Goal: Task Accomplishment & Management: Complete application form

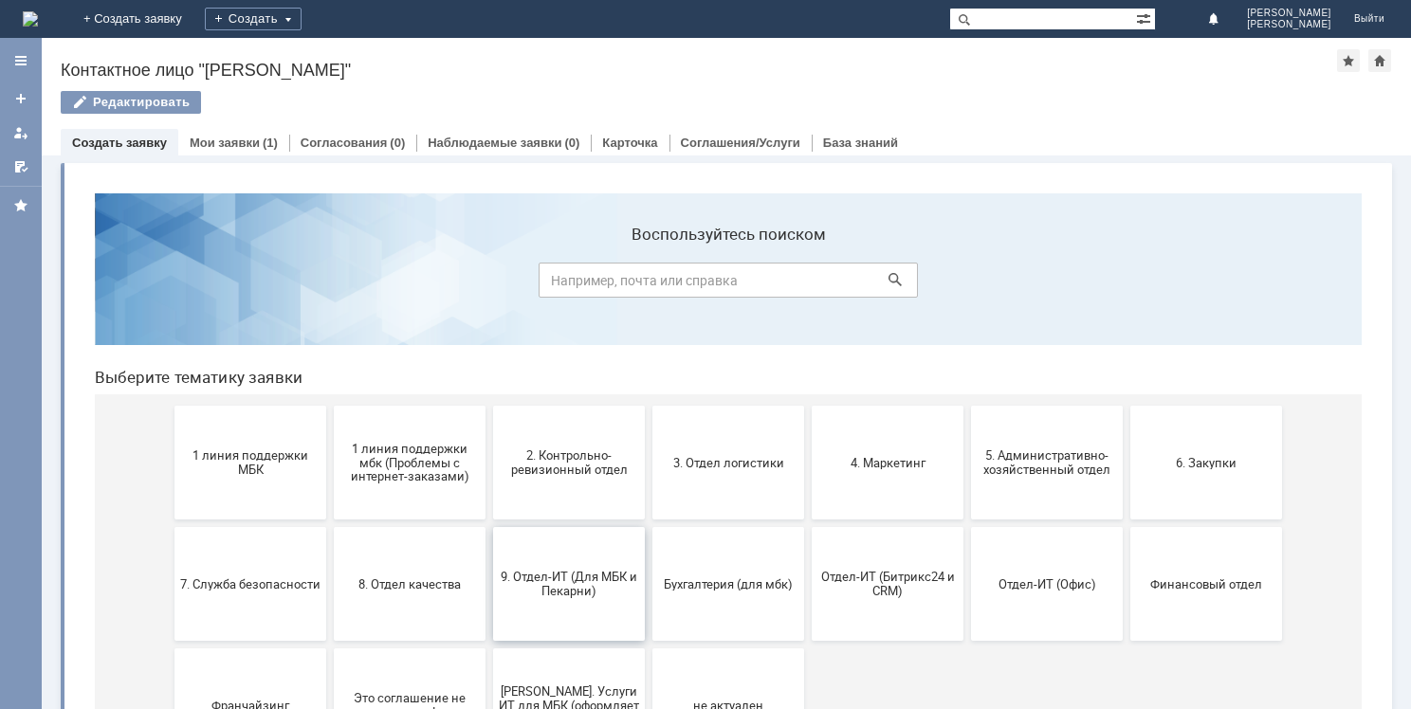
click at [558, 606] on button "9. Отдел-ИТ (Для МБК и Пекарни)" at bounding box center [569, 584] width 152 height 114
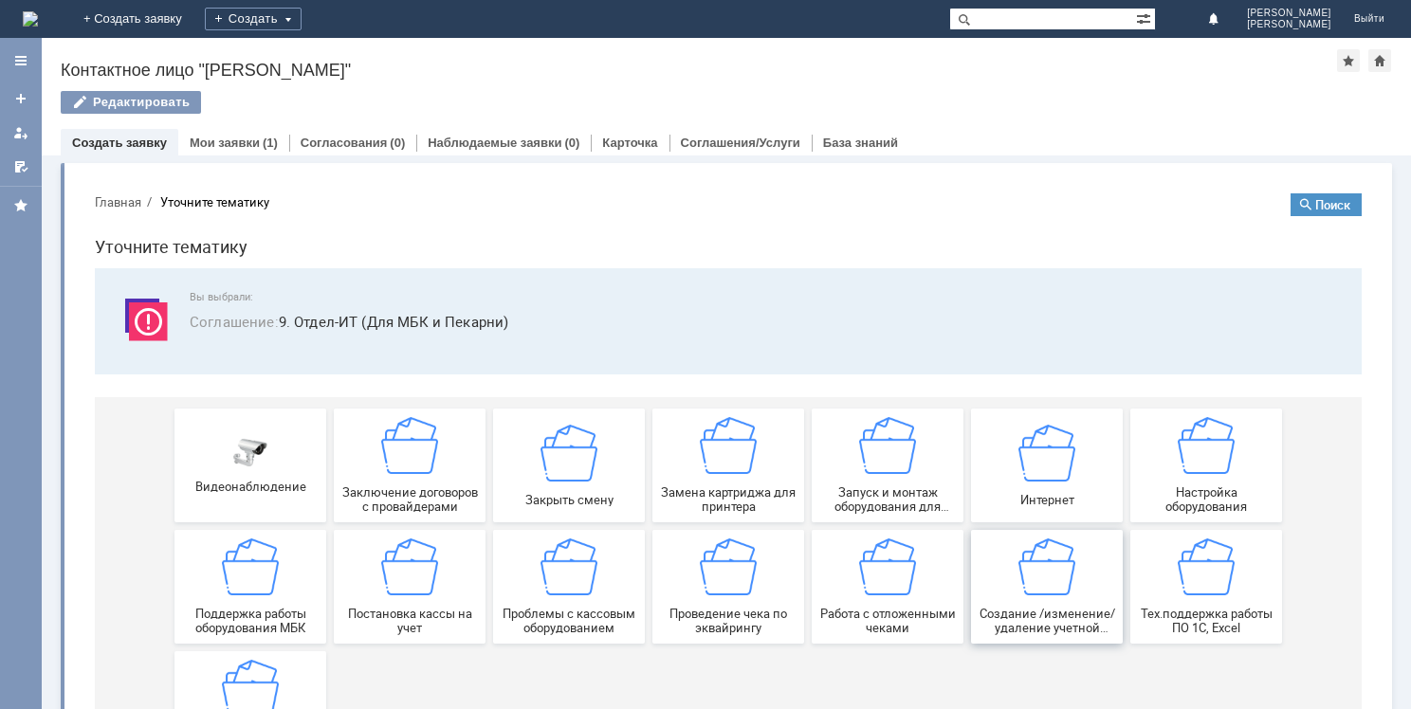
click at [1002, 595] on div "Создание /изменение/удаление учетной записи пользователя МБК" at bounding box center [1047, 587] width 140 height 97
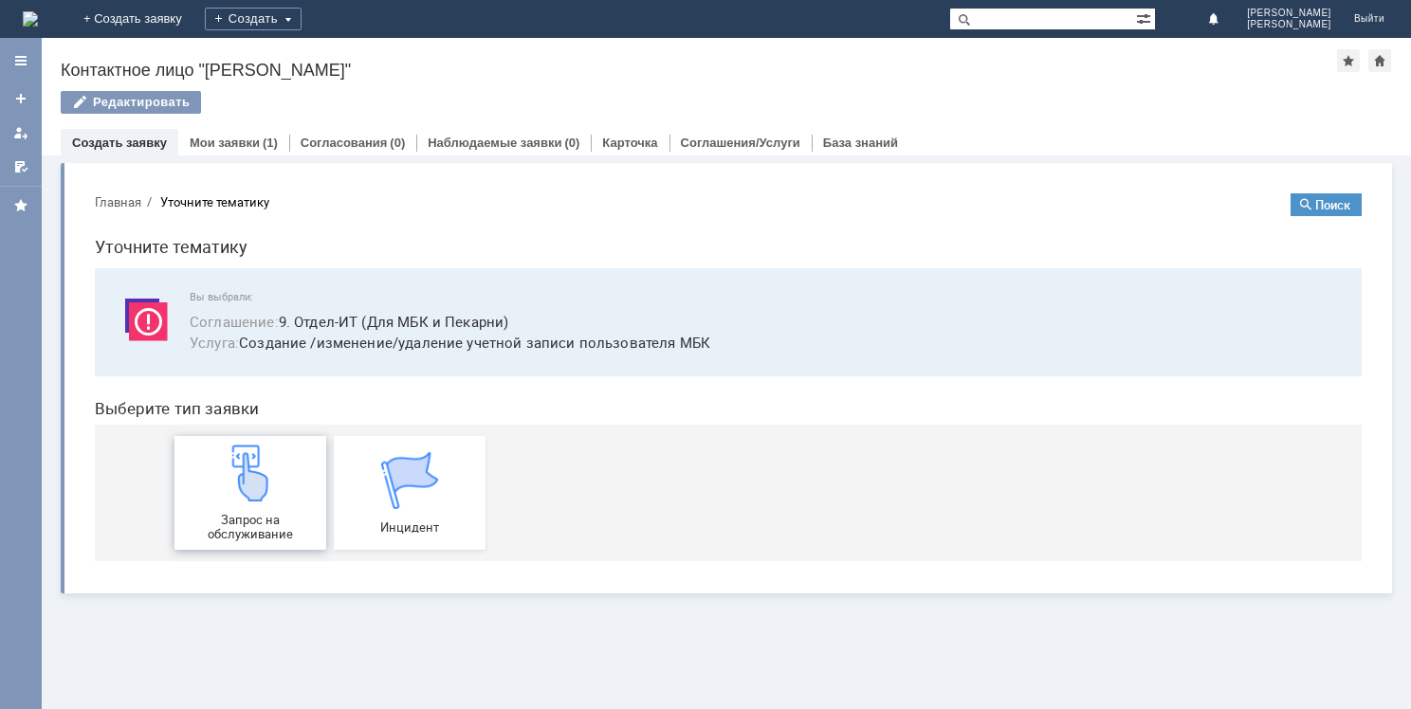
click at [223, 495] on img at bounding box center [250, 473] width 57 height 57
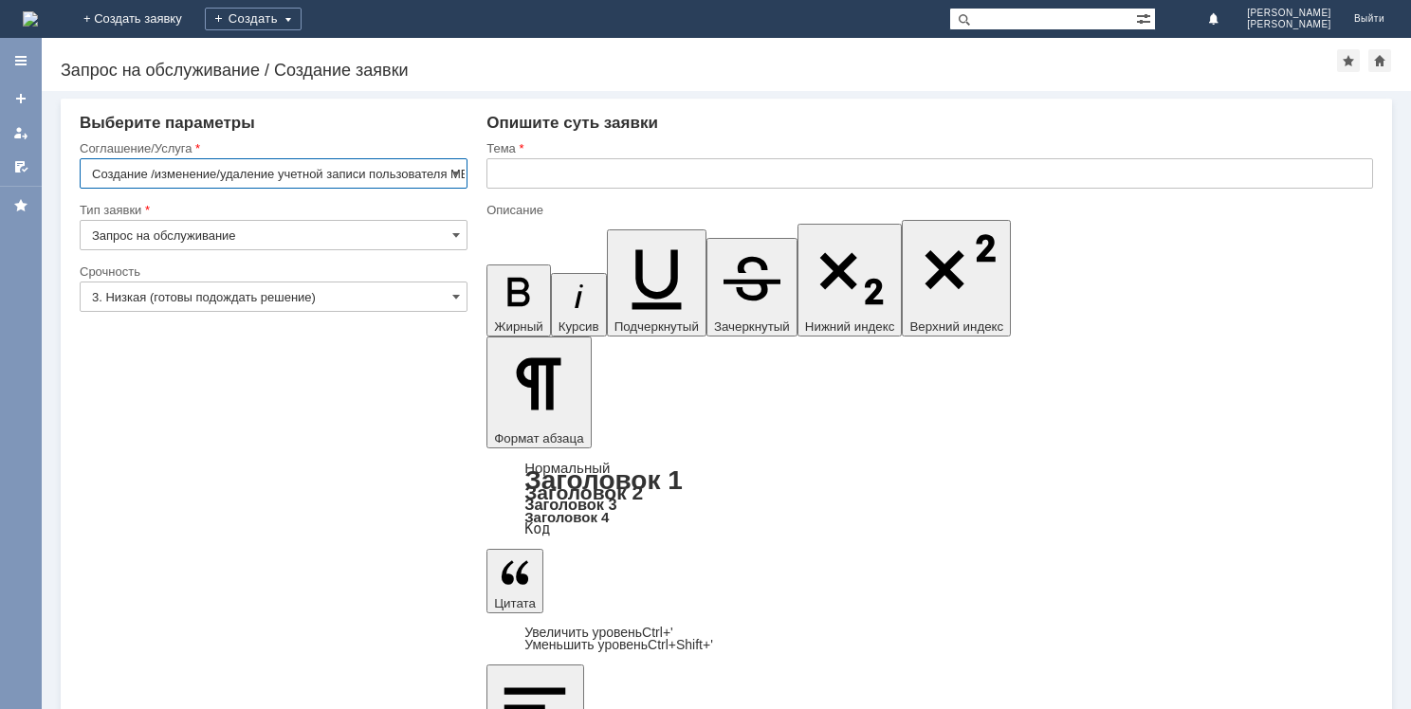
click at [557, 173] on input "text" at bounding box center [930, 173] width 887 height 30
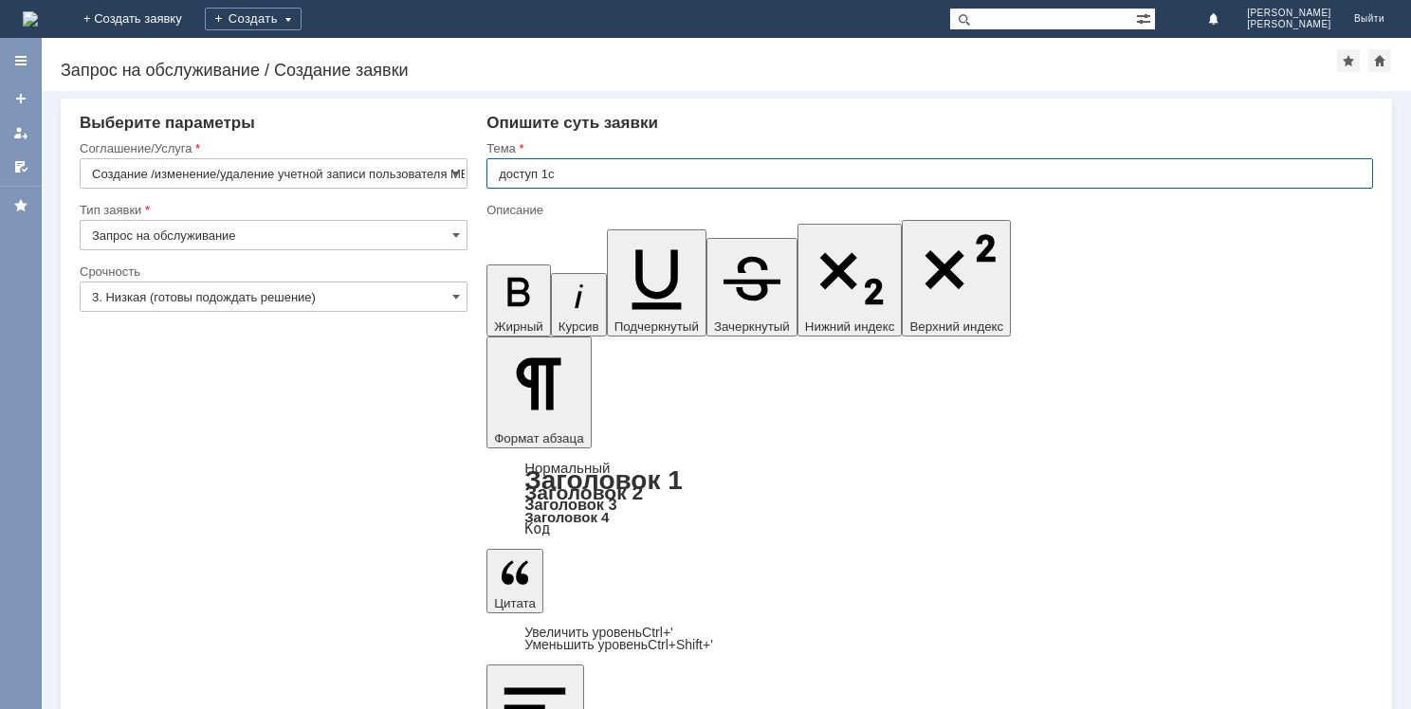
type input "доступ 1с"
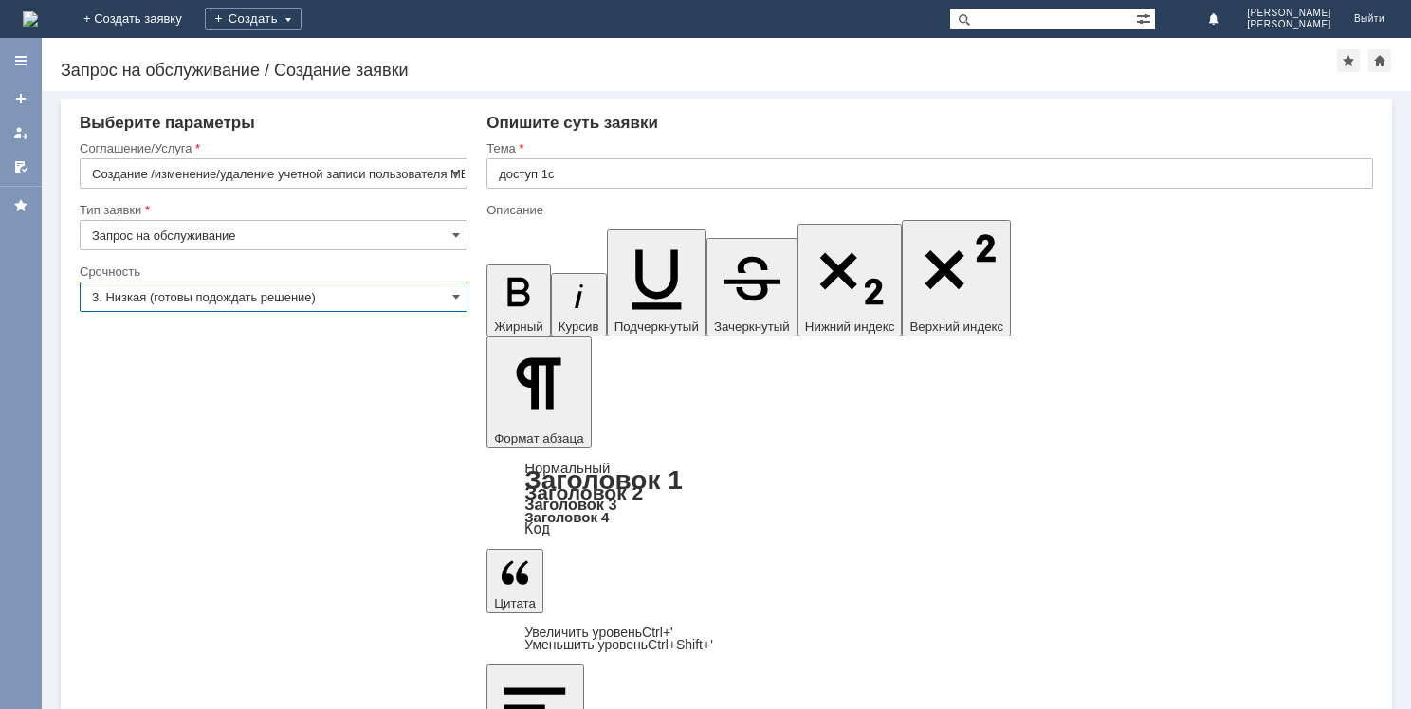
click at [248, 307] on input "3. Низкая (готовы подождать решение)" at bounding box center [274, 297] width 388 height 30
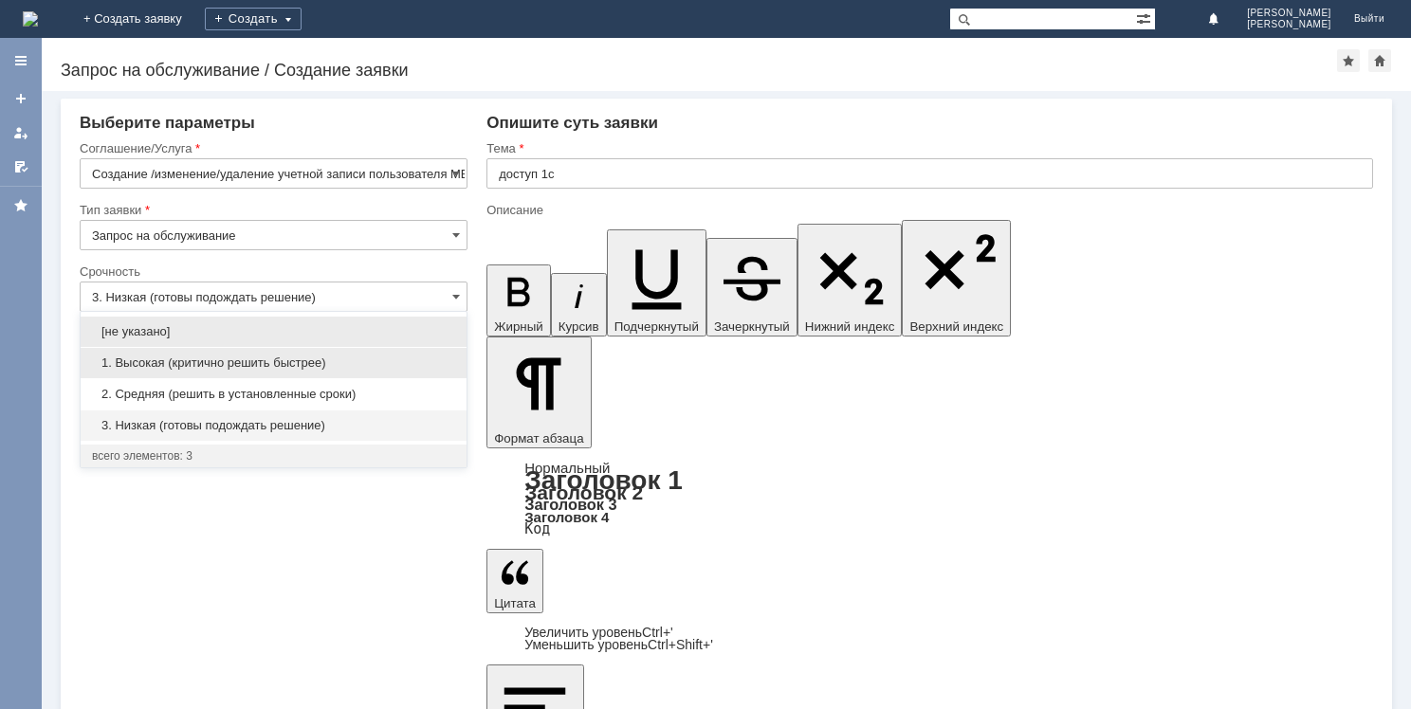
click at [242, 364] on span "1. Высокая (критично решить быстрее)" at bounding box center [273, 363] width 363 height 15
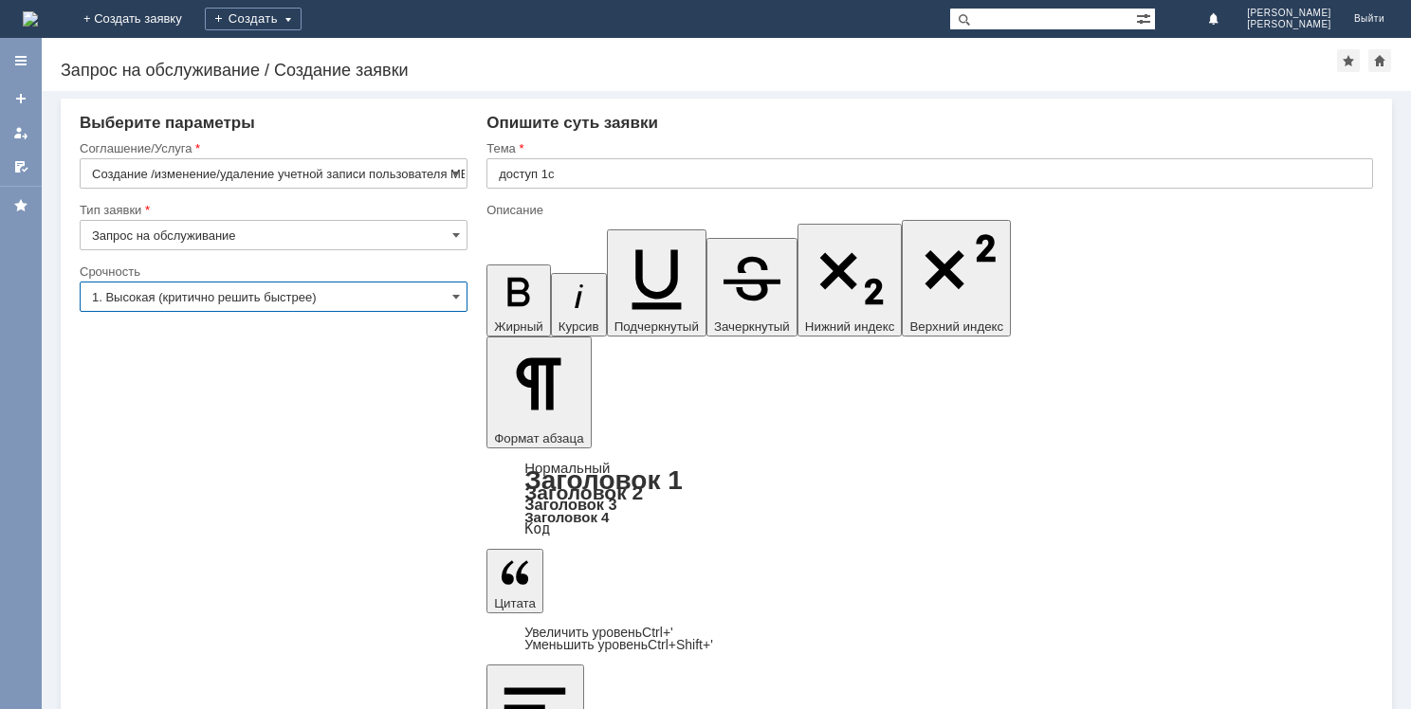
click at [414, 303] on input "1. Высокая (критично решить быстрее)" at bounding box center [274, 297] width 388 height 30
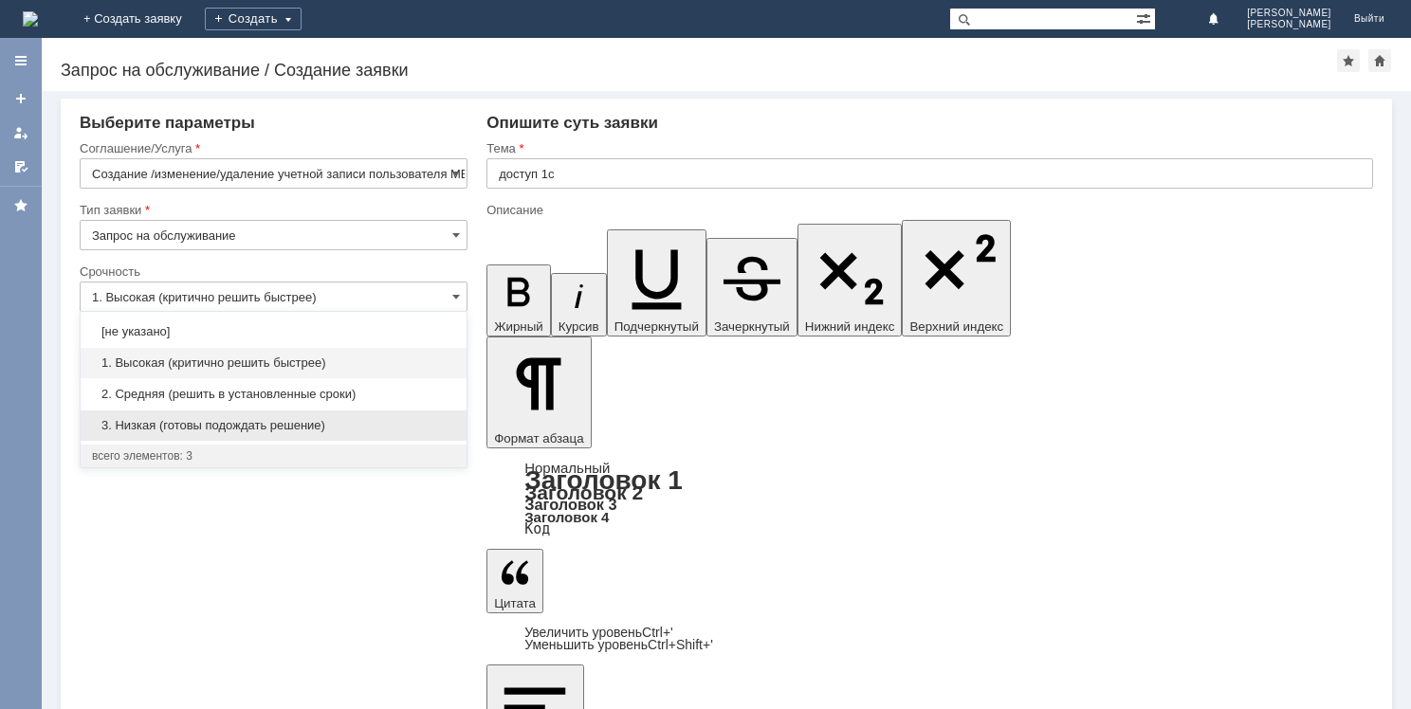
click at [277, 416] on div "3. Низкая (готовы подождать решение)" at bounding box center [274, 426] width 386 height 30
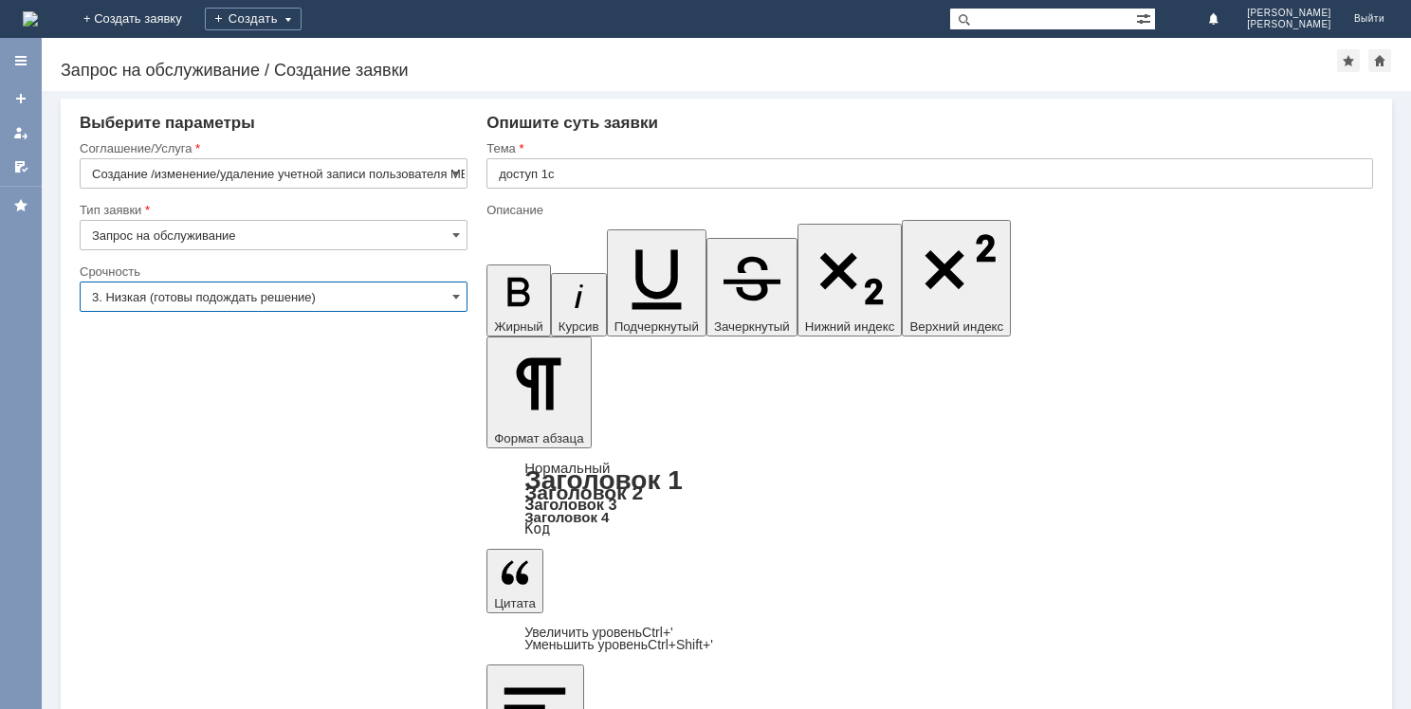
type input "3. Низкая (готовы подождать решение)"
